Goal: Find specific page/section: Find specific page/section

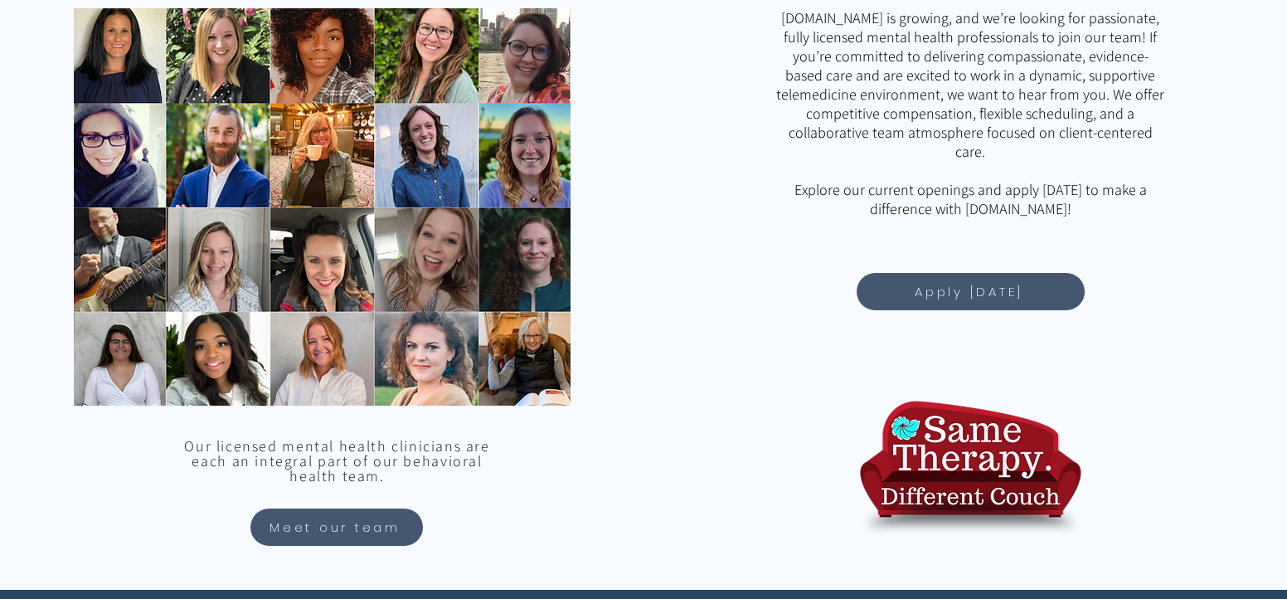
scroll to position [1384, 0]
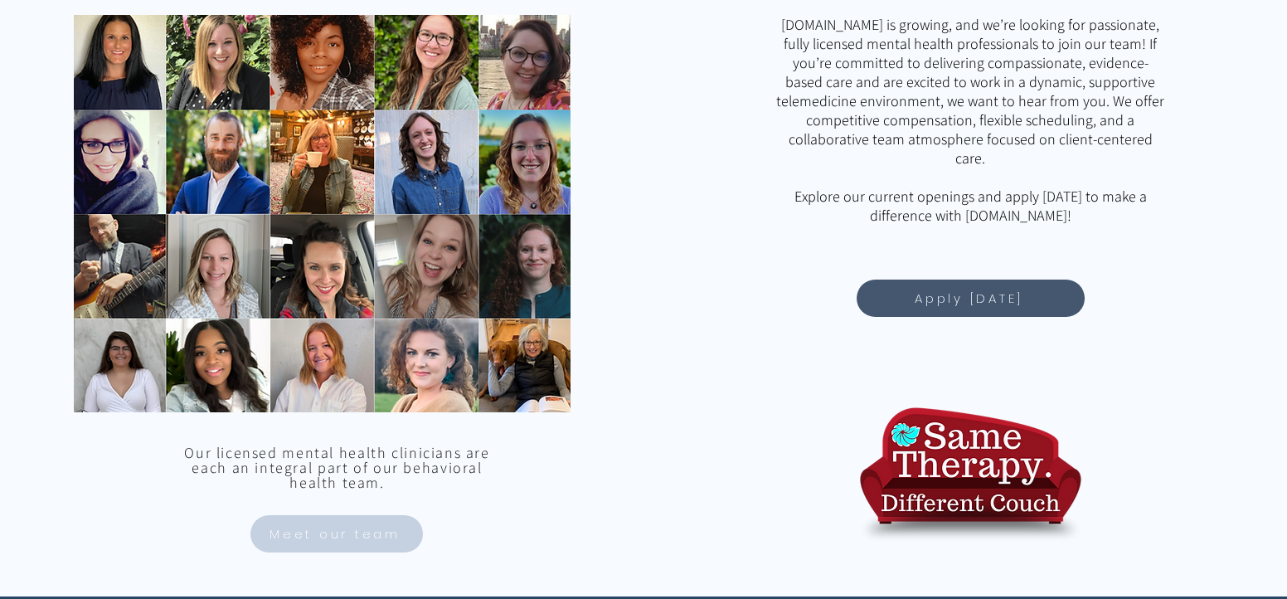
click at [366, 531] on span "Meet our team" at bounding box center [334, 533] width 131 height 19
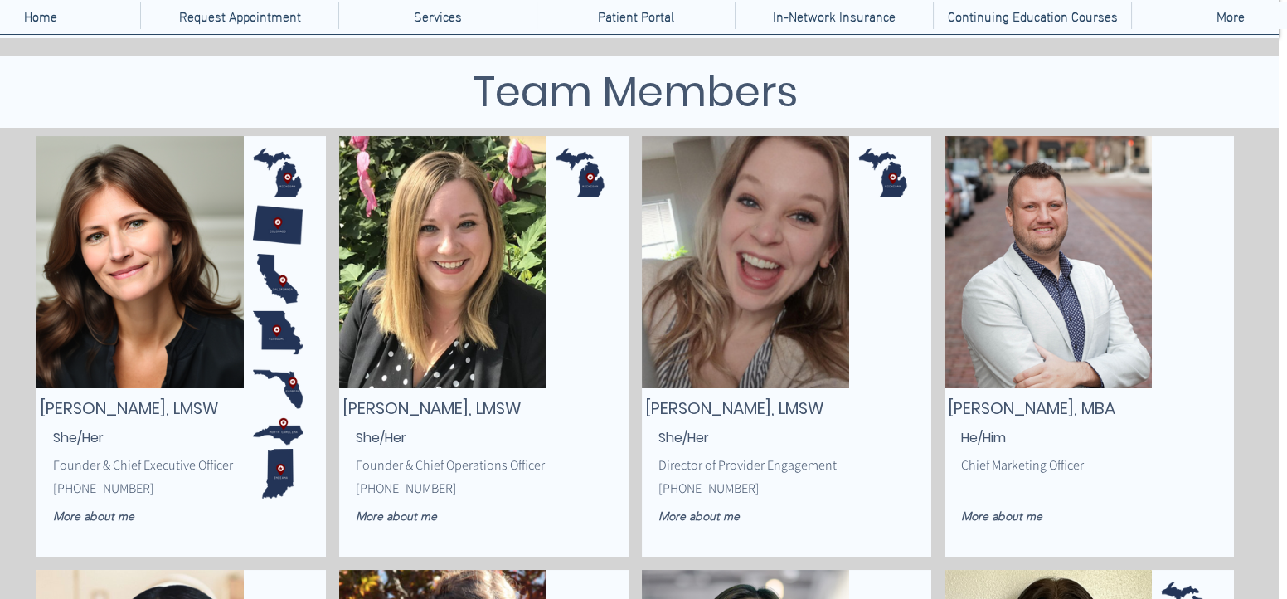
scroll to position [0, 8]
